Goal: Information Seeking & Learning: Learn about a topic

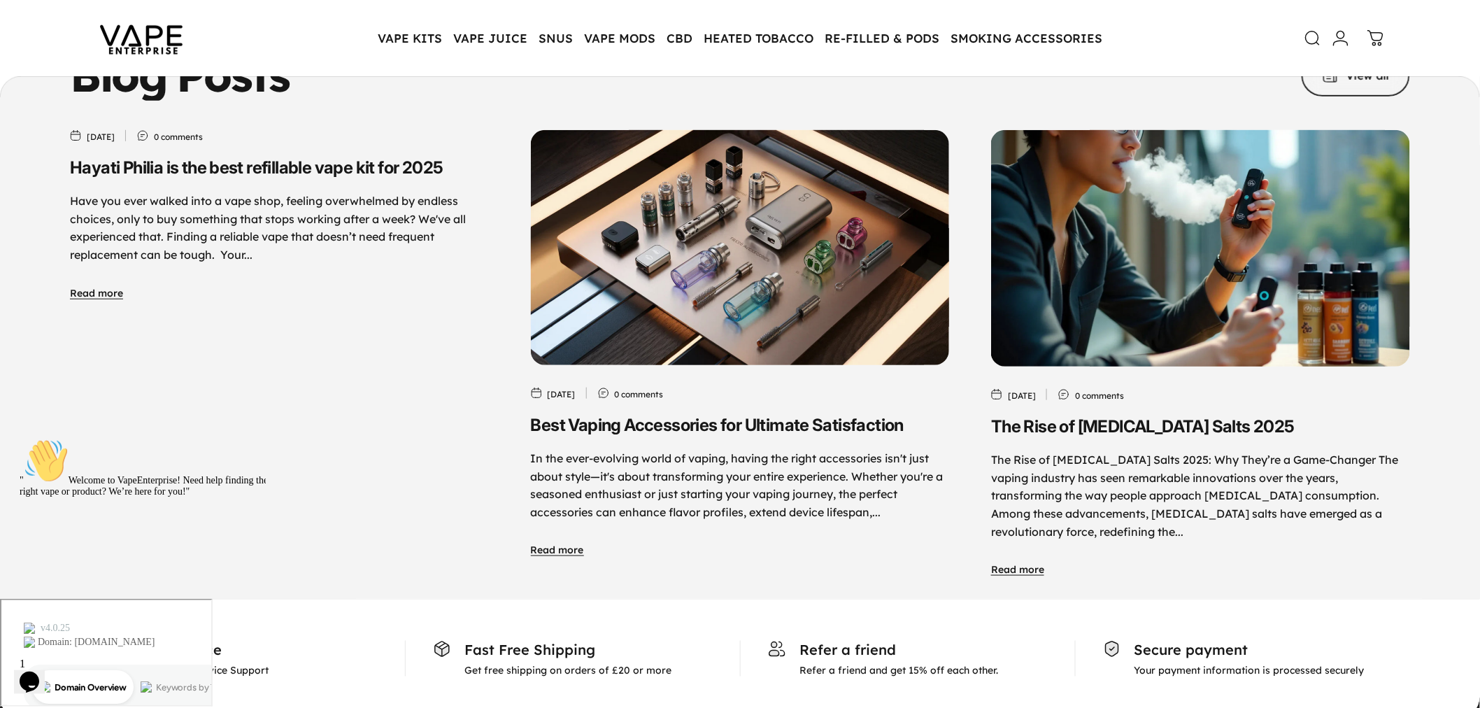
scroll to position [6950, 0]
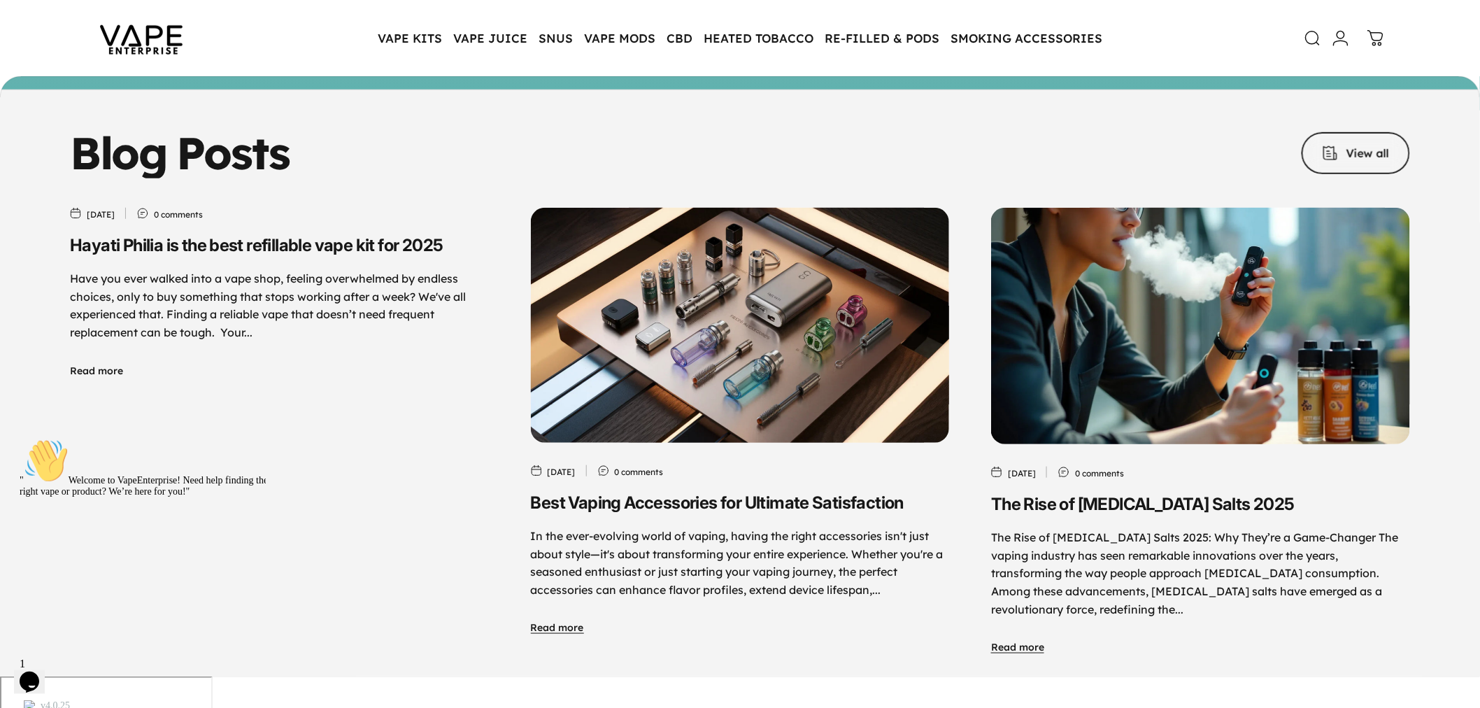
click at [113, 365] on link "Read more" at bounding box center [96, 371] width 53 height 13
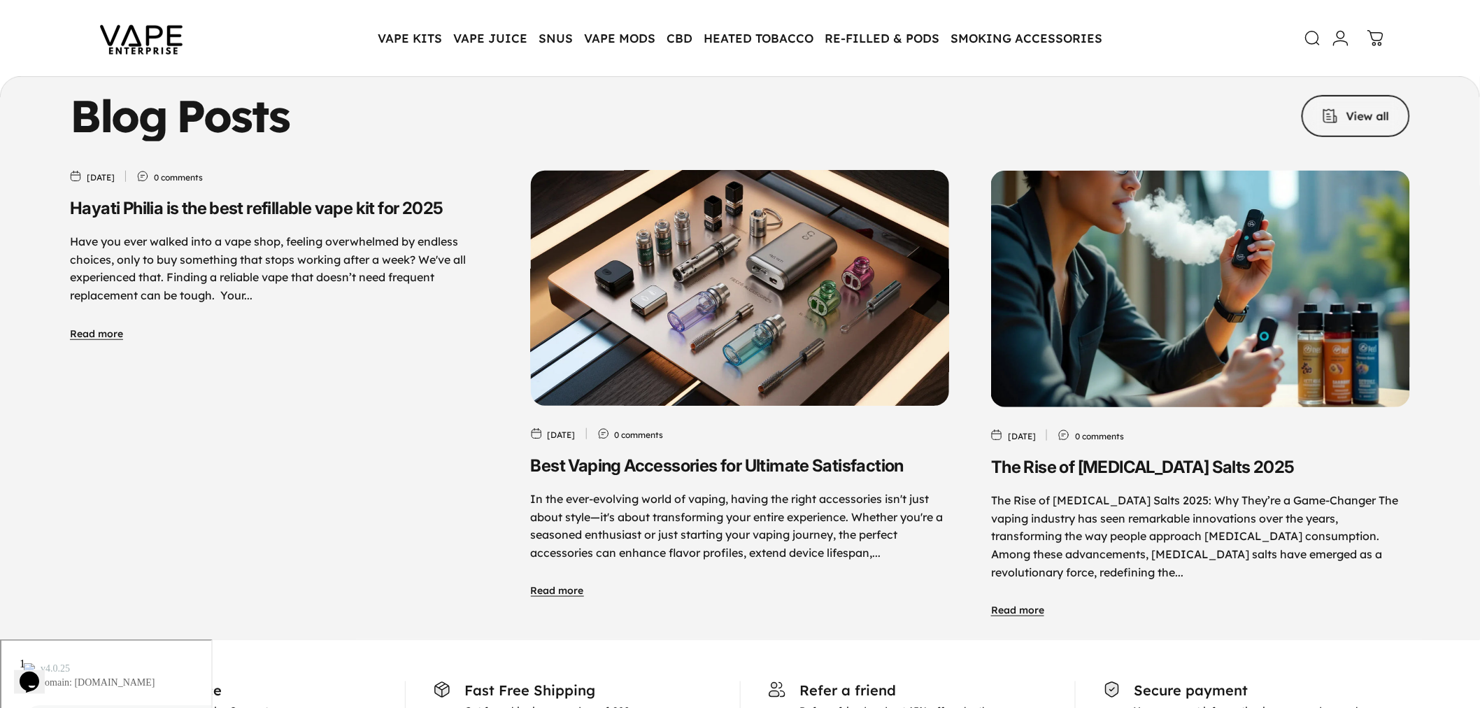
scroll to position [6994, 0]
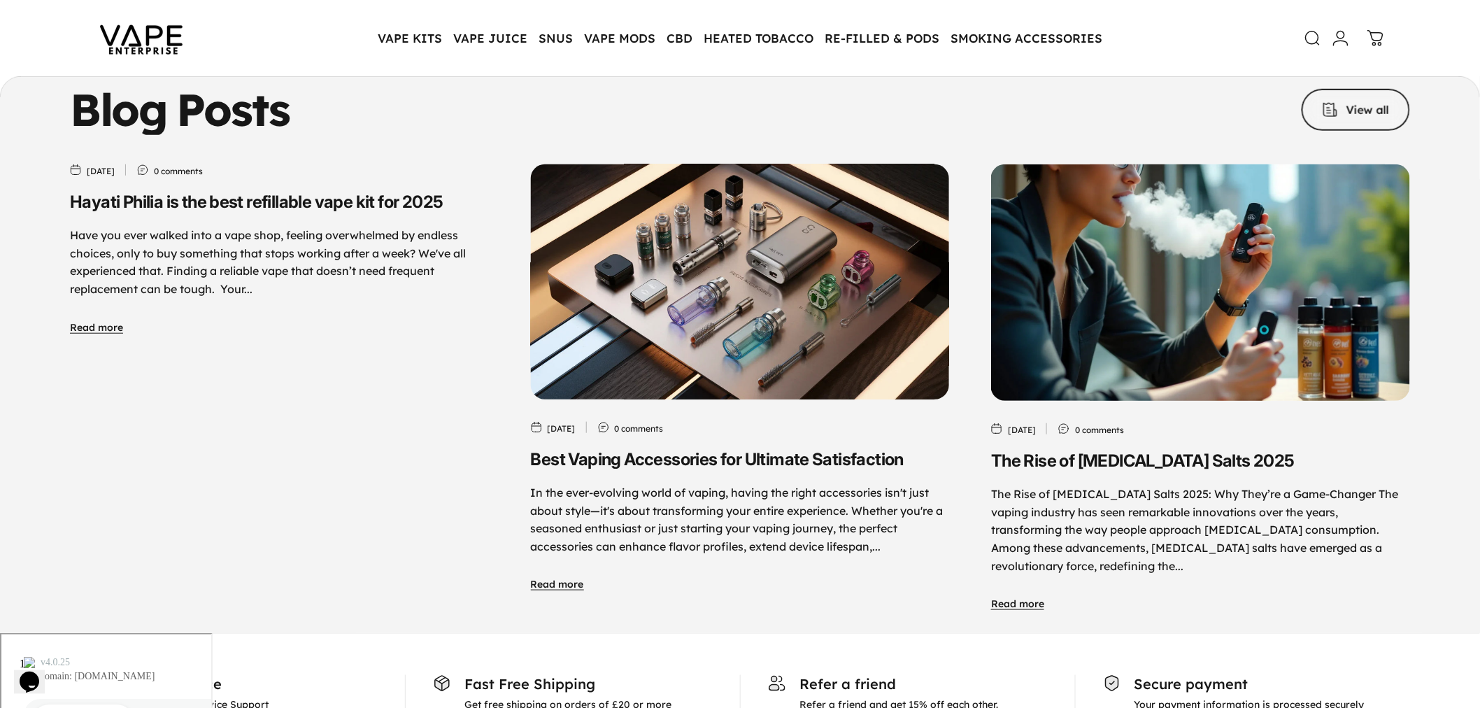
click at [820, 218] on img "Best Vaping Accessories for Ultimate Satisfaction" at bounding box center [741, 282] width 440 height 247
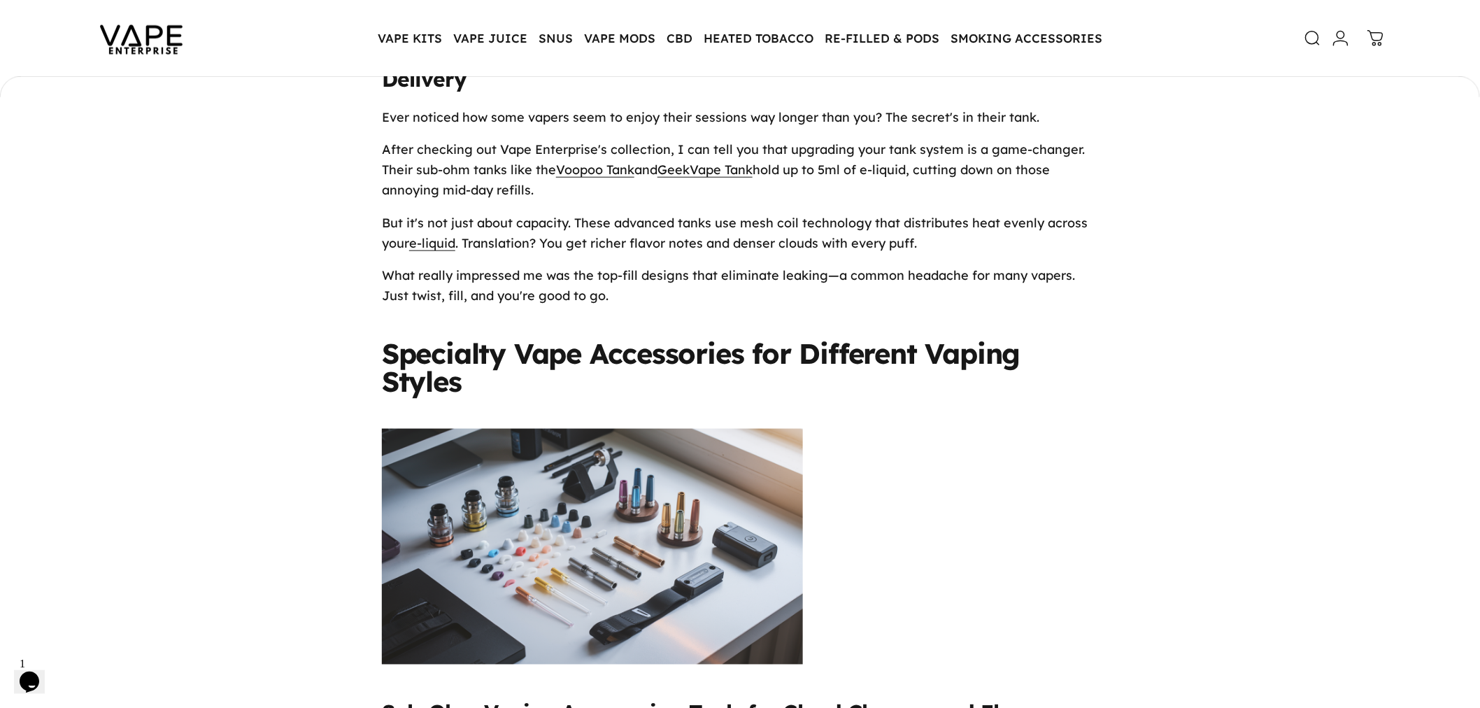
scroll to position [2838, 0]
